Goal: Check status: Verify the current state of an ongoing process or item

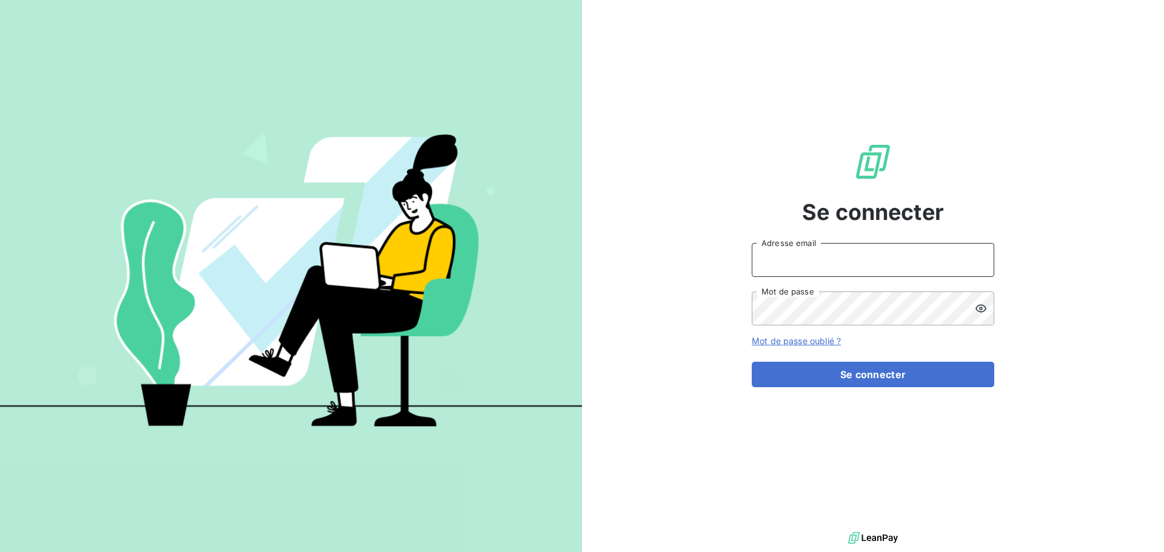
click at [810, 261] on input "Adresse email" at bounding box center [872, 260] width 242 height 34
click at [799, 256] on input "Adresse email" at bounding box center [872, 260] width 242 height 34
type input "[PERSON_NAME][EMAIL_ADDRESS][DOMAIN_NAME]"
click at [751, 362] on button "Se connecter" at bounding box center [872, 374] width 242 height 25
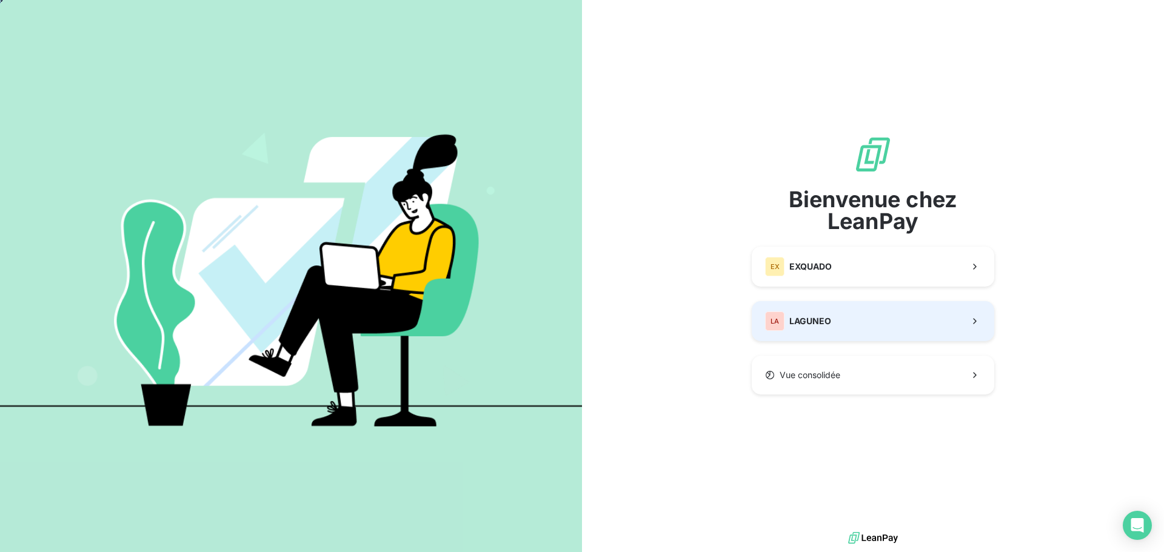
click at [788, 325] on div "LA LAGUNEO" at bounding box center [798, 320] width 66 height 19
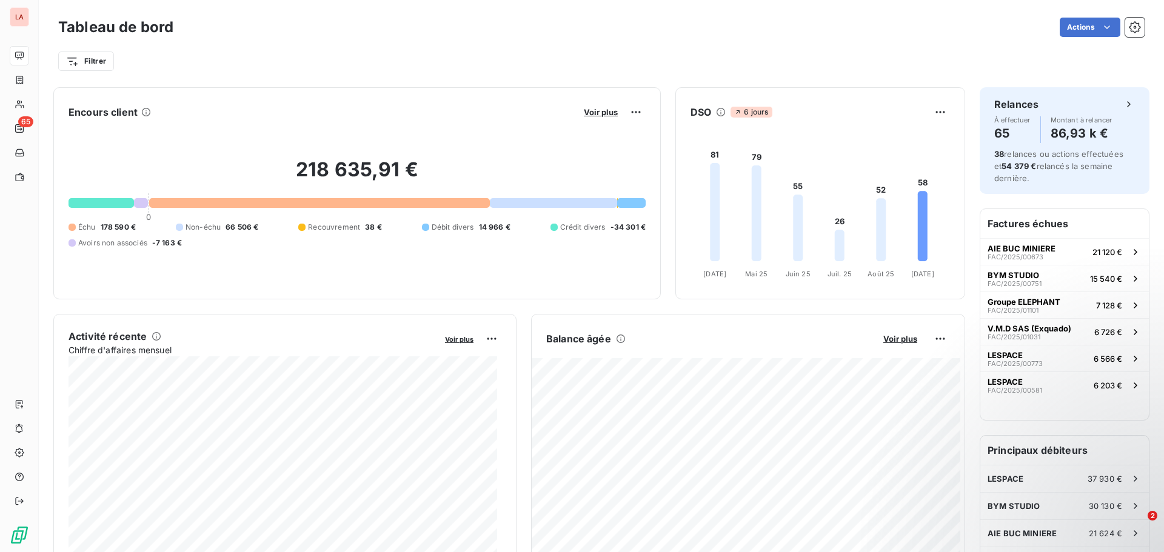
scroll to position [1, 0]
click at [95, 226] on span "Échu" at bounding box center [87, 226] width 18 height 11
click at [387, 265] on div "218 635,91 € 0 Échu 178 590 € Non-échu 66 506 € Recouvrement 38 € Débit divers …" at bounding box center [356, 202] width 577 height 162
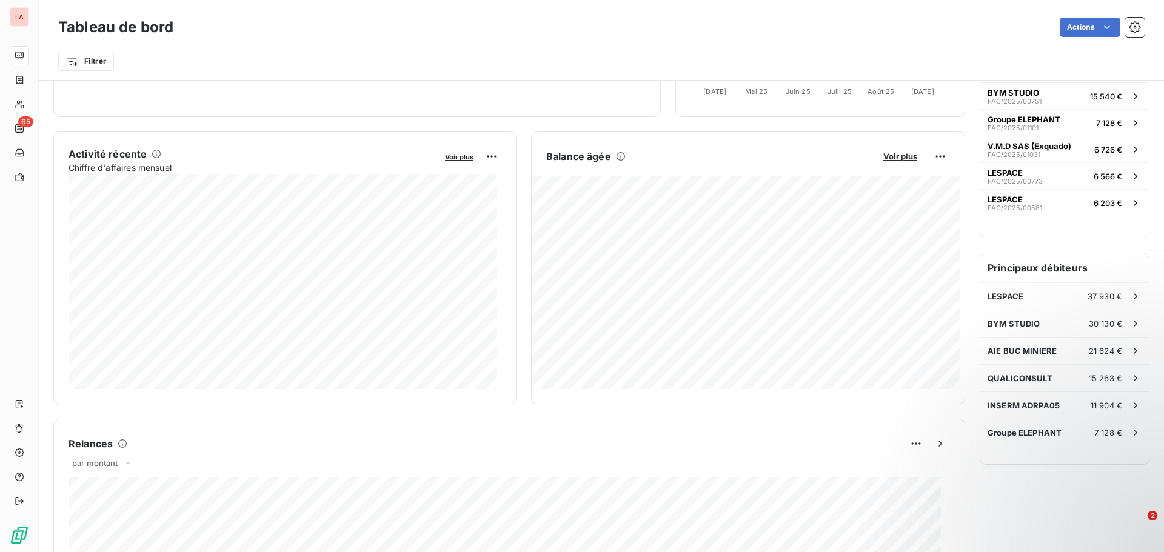
scroll to position [122, 0]
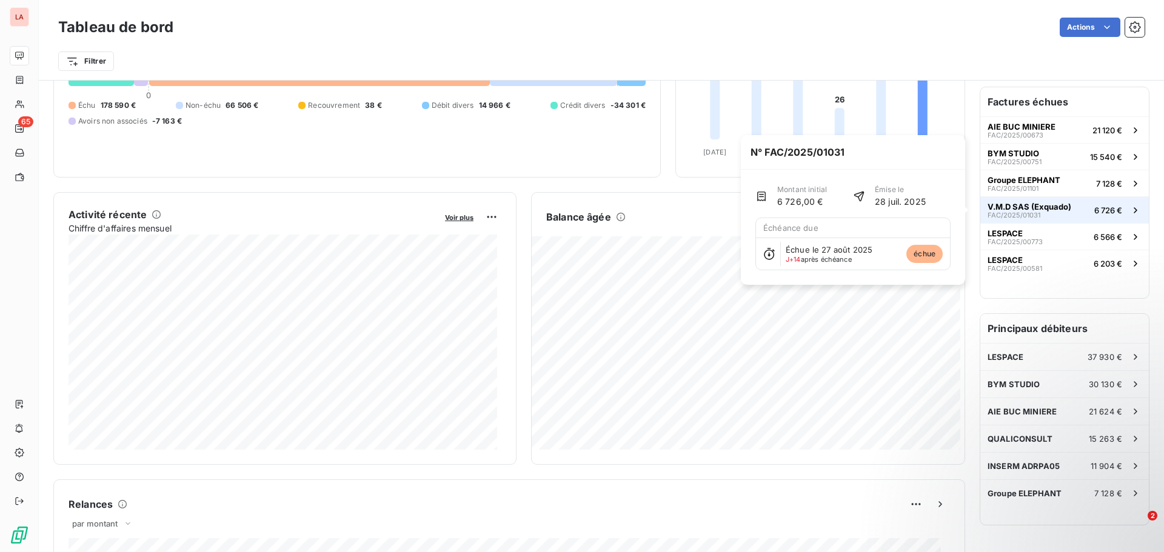
click at [1094, 210] on span "6 726 €" at bounding box center [1108, 210] width 28 height 10
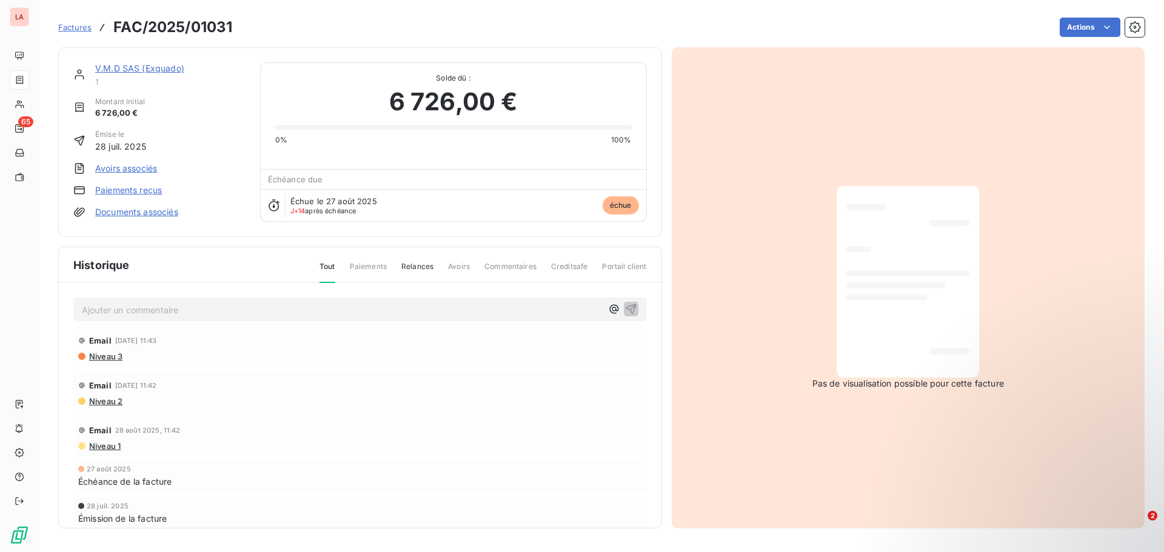
click at [133, 66] on link "V.M.D SAS (Exquado)" at bounding box center [139, 68] width 89 height 10
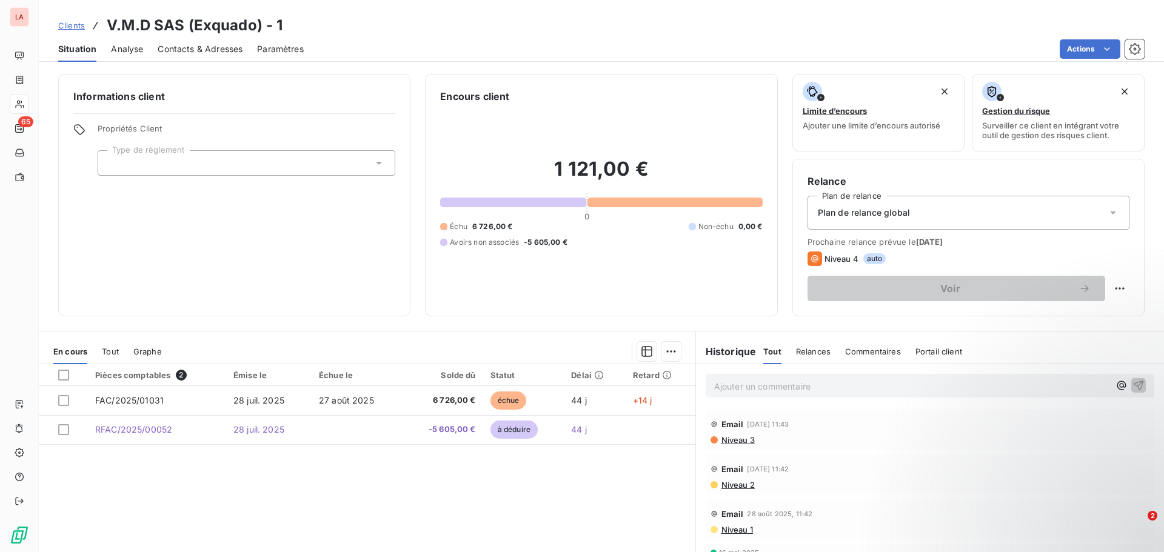
click at [67, 17] on div "Clients V.M.D SAS (Exquado) - 1" at bounding box center [170, 26] width 225 height 22
click at [70, 27] on span "Clients" at bounding box center [71, 26] width 27 height 10
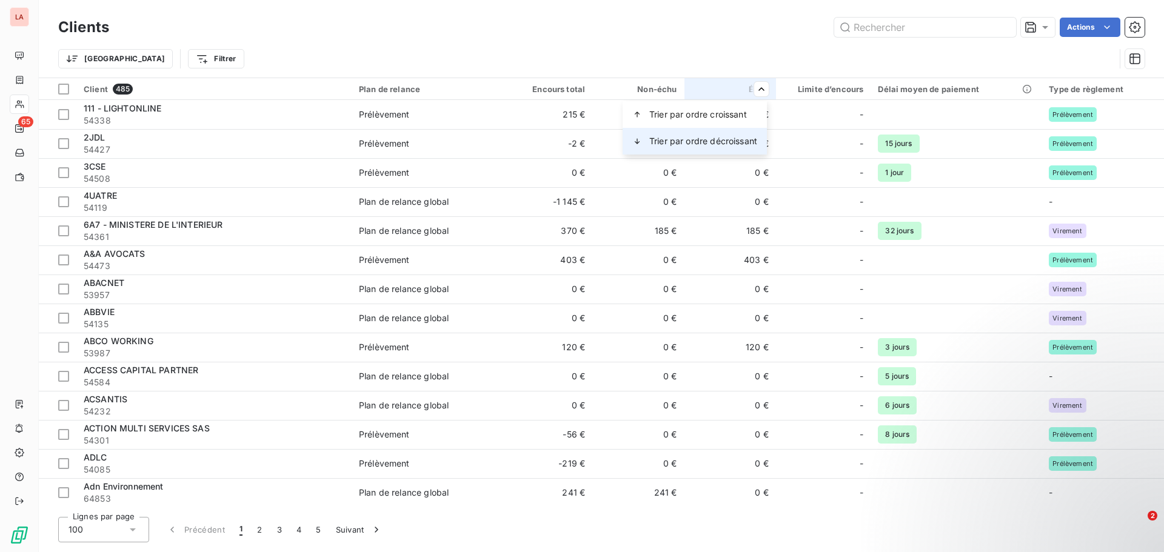
click at [735, 134] on div "Trier par ordre décroissant" at bounding box center [694, 141] width 144 height 27
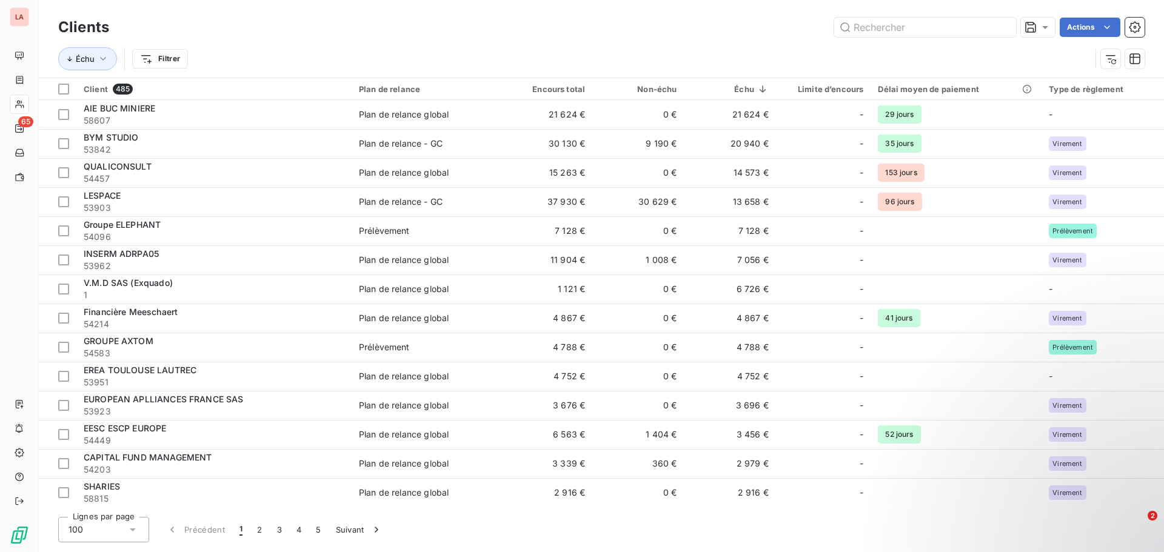
click at [390, 39] on div "Clients Actions" at bounding box center [601, 27] width 1086 height 25
click at [461, 35] on div "Actions" at bounding box center [634, 27] width 1020 height 19
click at [547, 52] on div "Échu Filtrer" at bounding box center [574, 58] width 1032 height 23
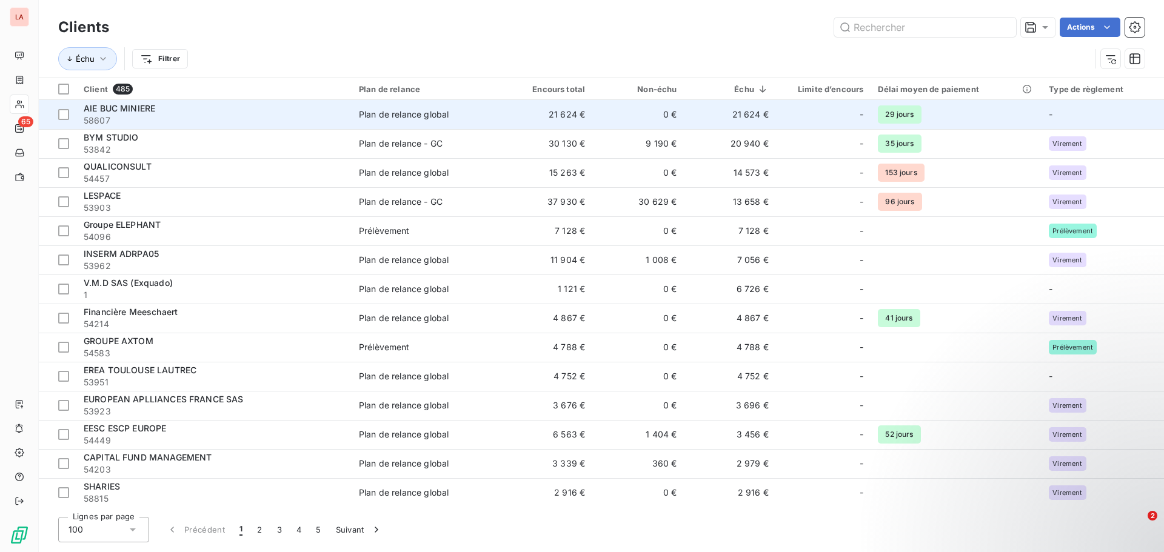
click at [148, 109] on span "AIE BUC MINIERE" at bounding box center [120, 108] width 72 height 10
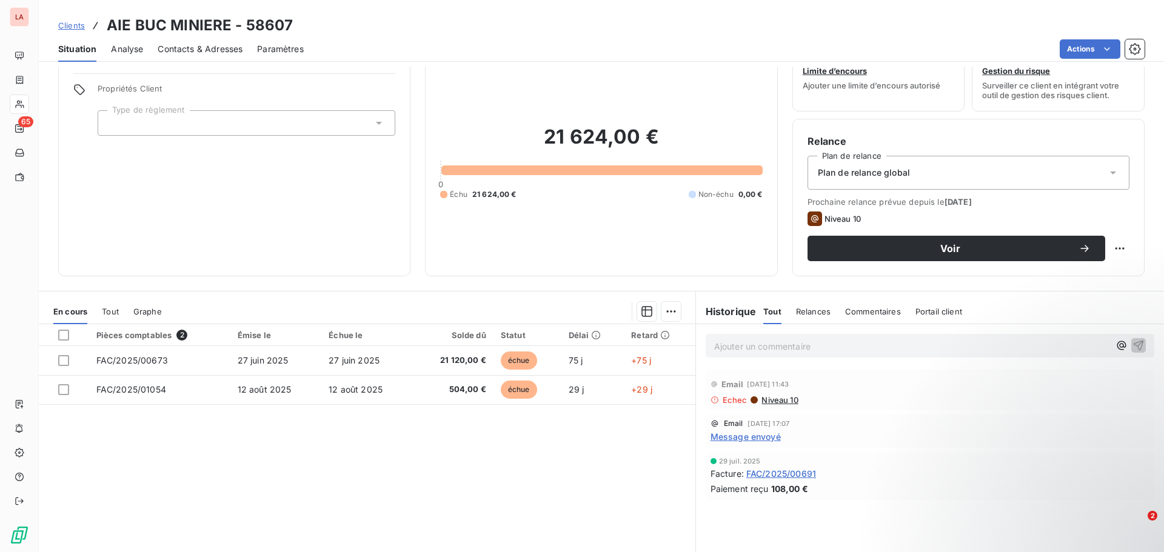
scroll to position [82, 0]
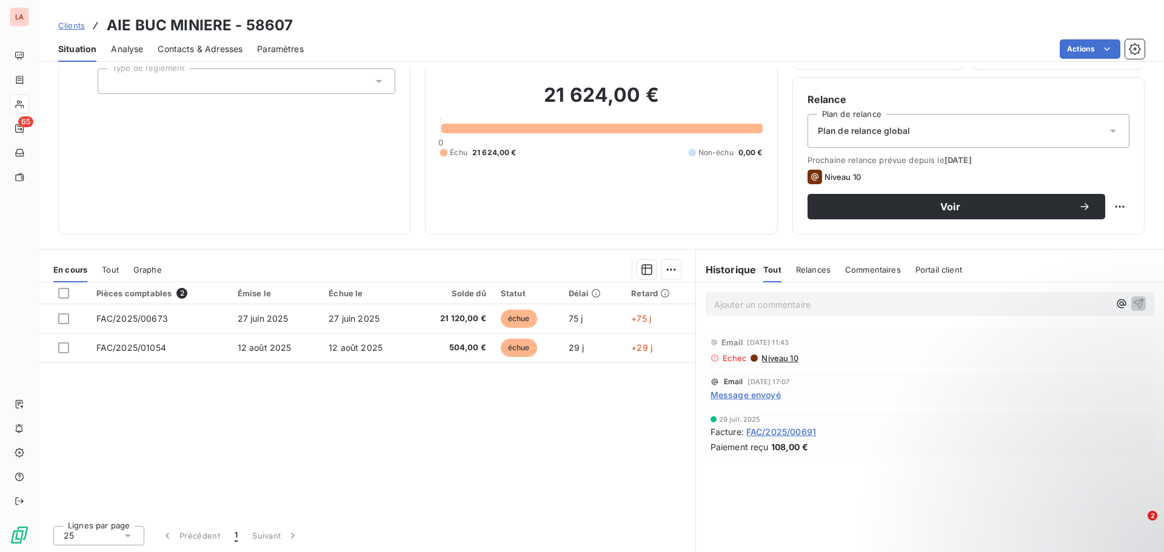
click at [778, 359] on span "Niveau 10" at bounding box center [779, 358] width 38 height 10
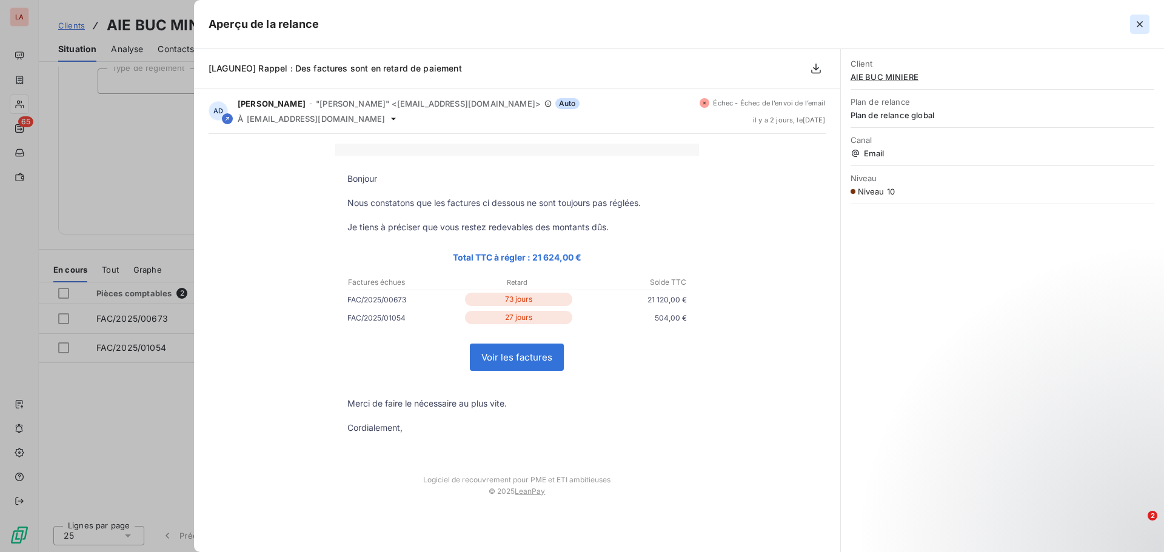
click at [1131, 29] on button "button" at bounding box center [1139, 24] width 19 height 19
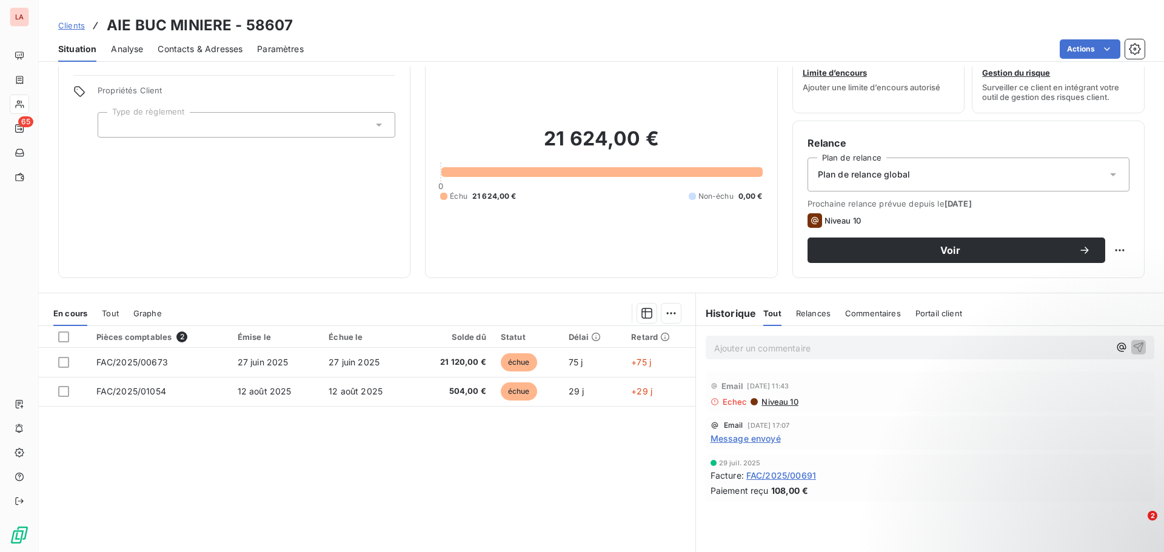
scroll to position [0, 0]
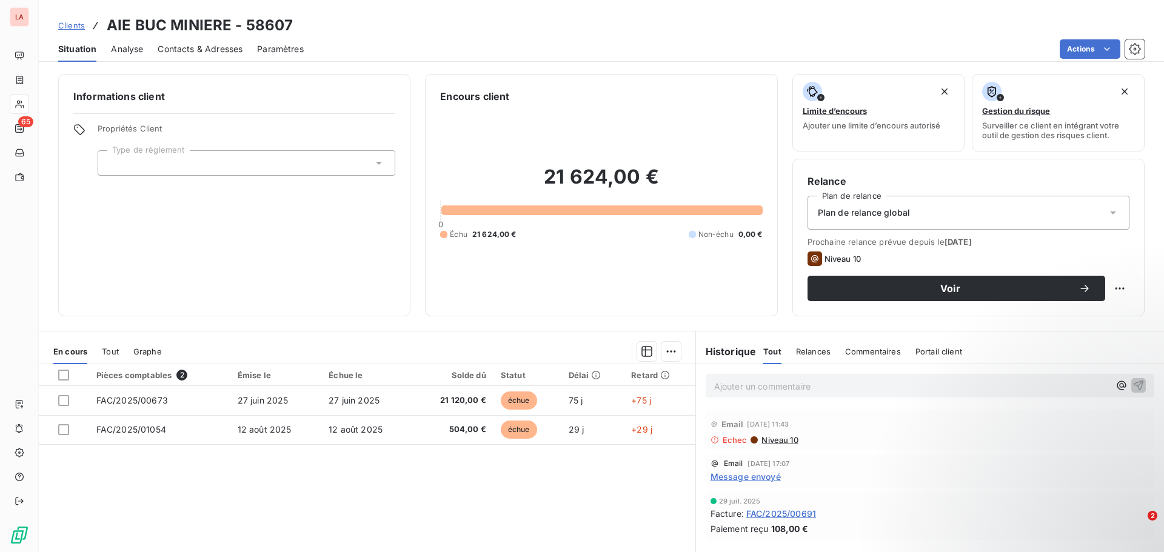
click at [99, 251] on div "Informations client Propriétés Client Type de règlement" at bounding box center [234, 195] width 352 height 242
